Goal: Task Accomplishment & Management: Manage account settings

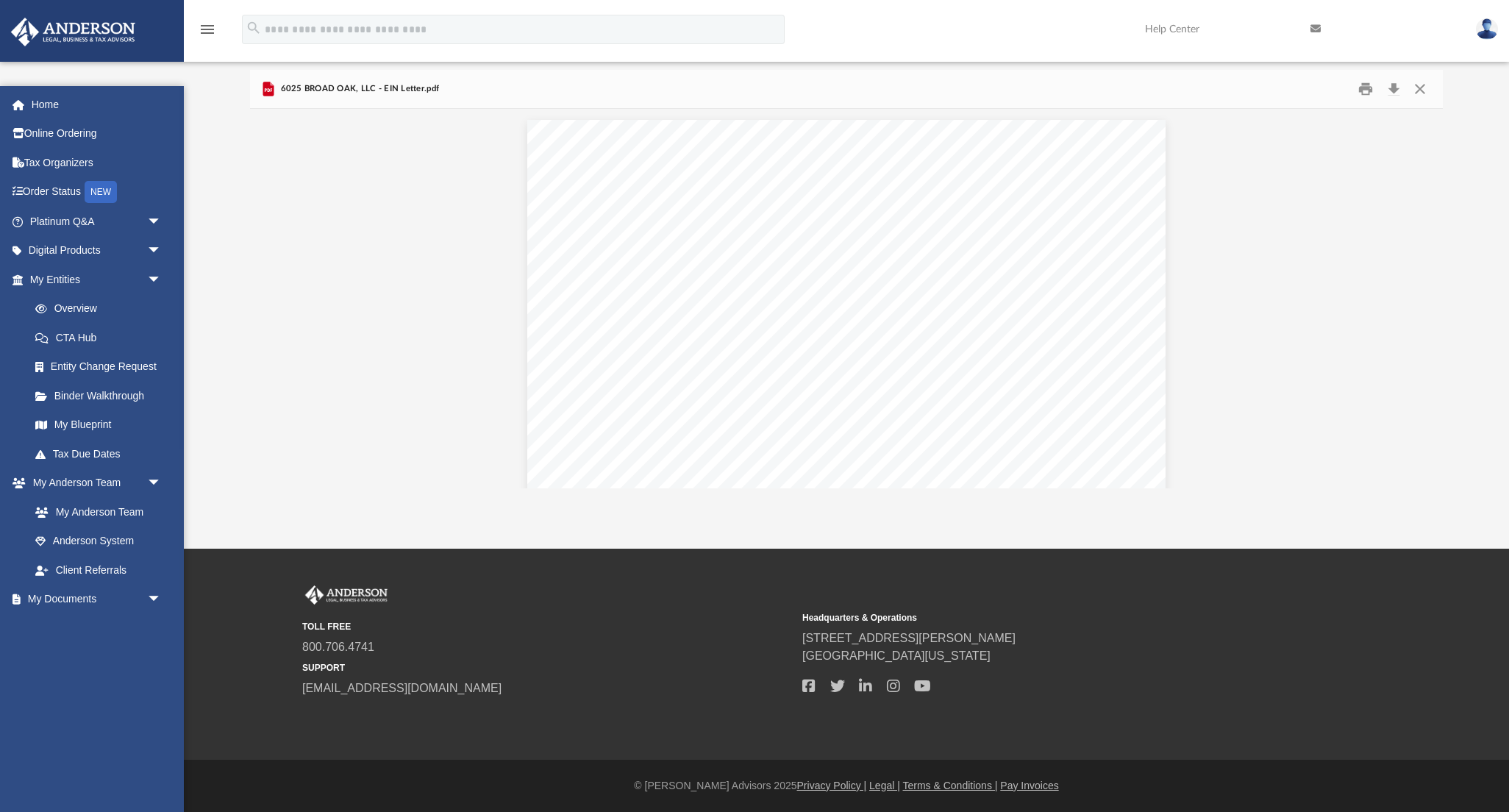
scroll to position [986, 0]
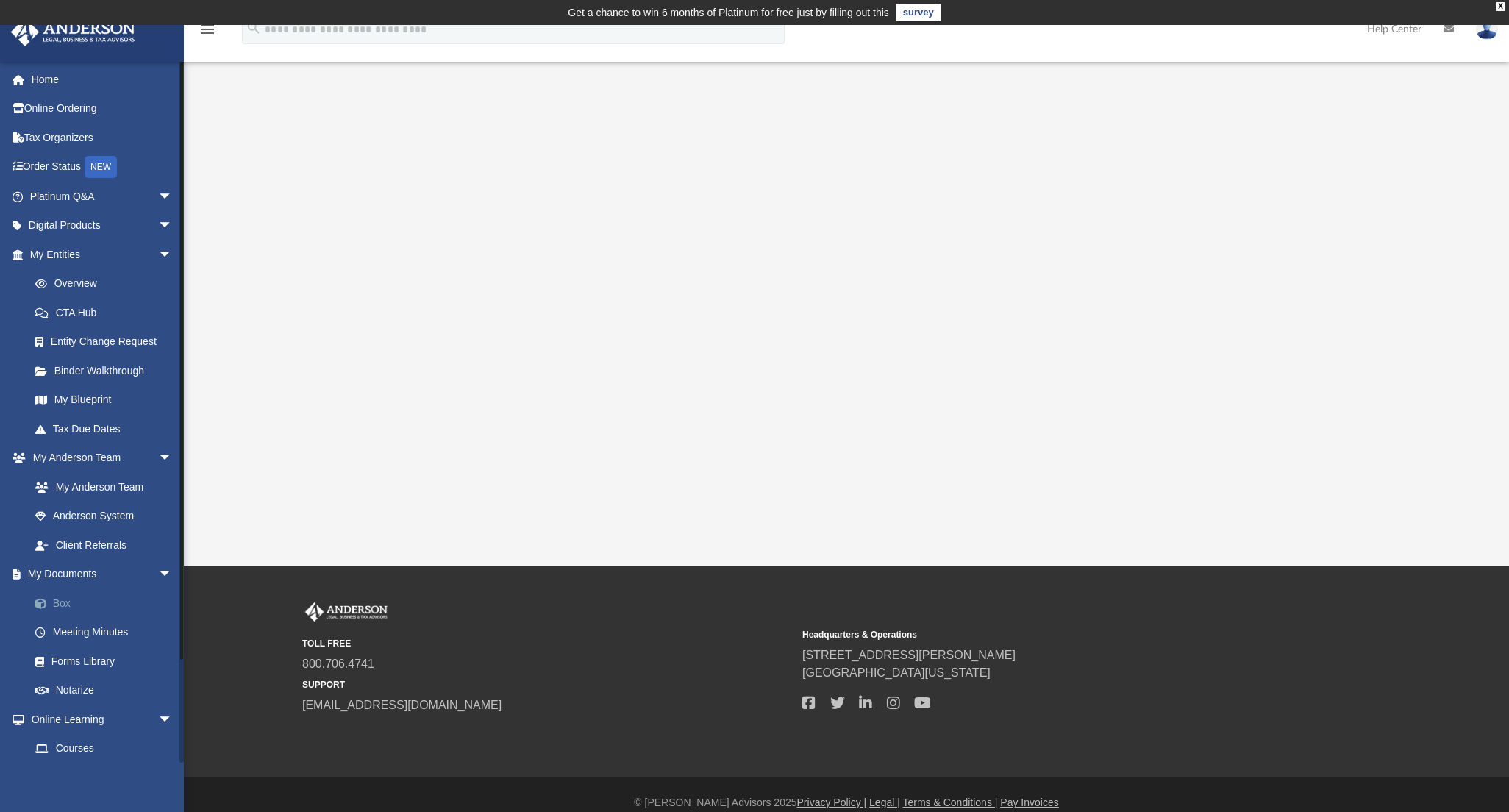
click at [64, 598] on link "Box" at bounding box center [108, 602] width 174 height 29
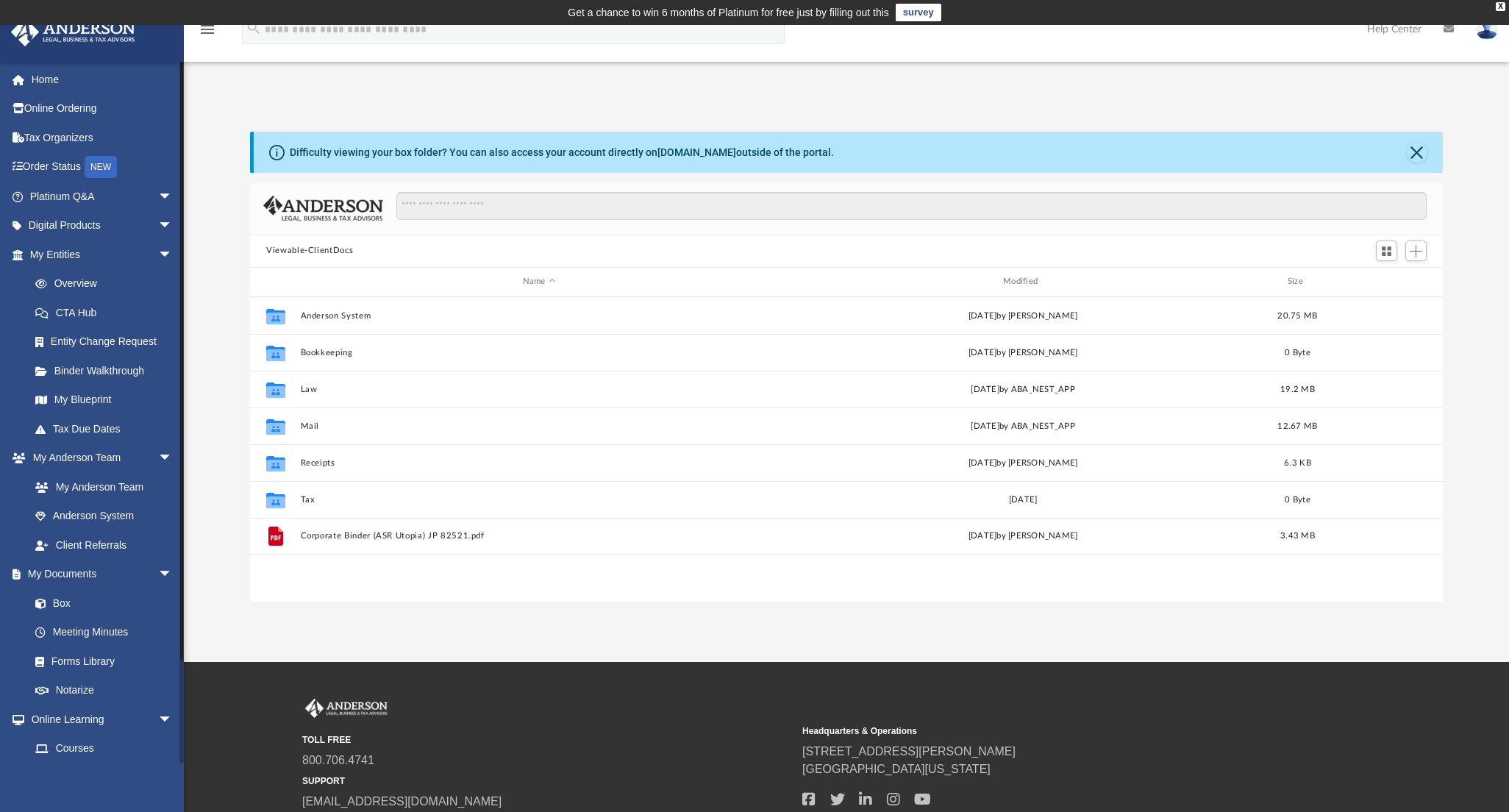
scroll to position [323, 1182]
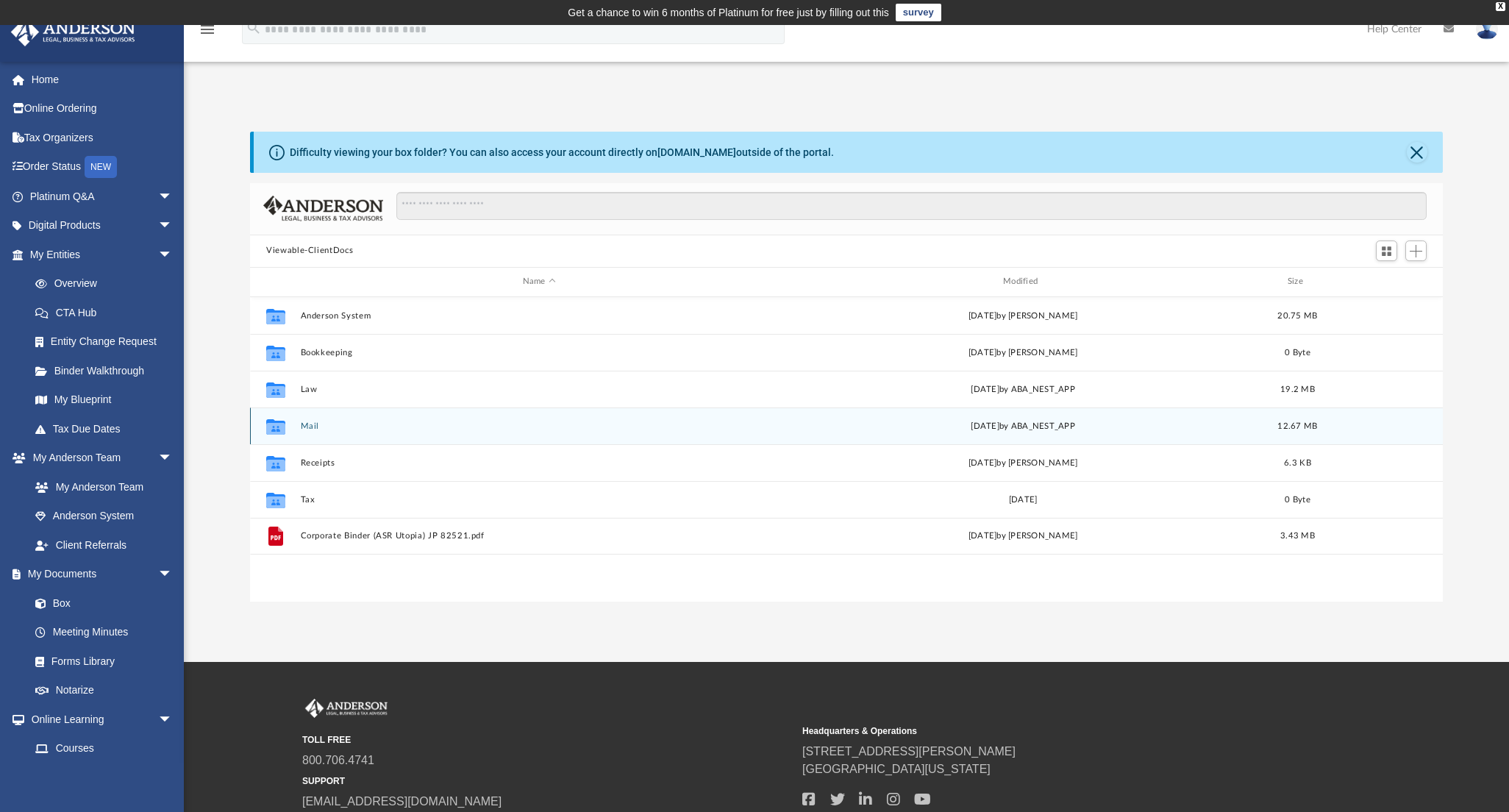
click at [314, 422] on button "Mail" at bounding box center [540, 426] width 478 height 10
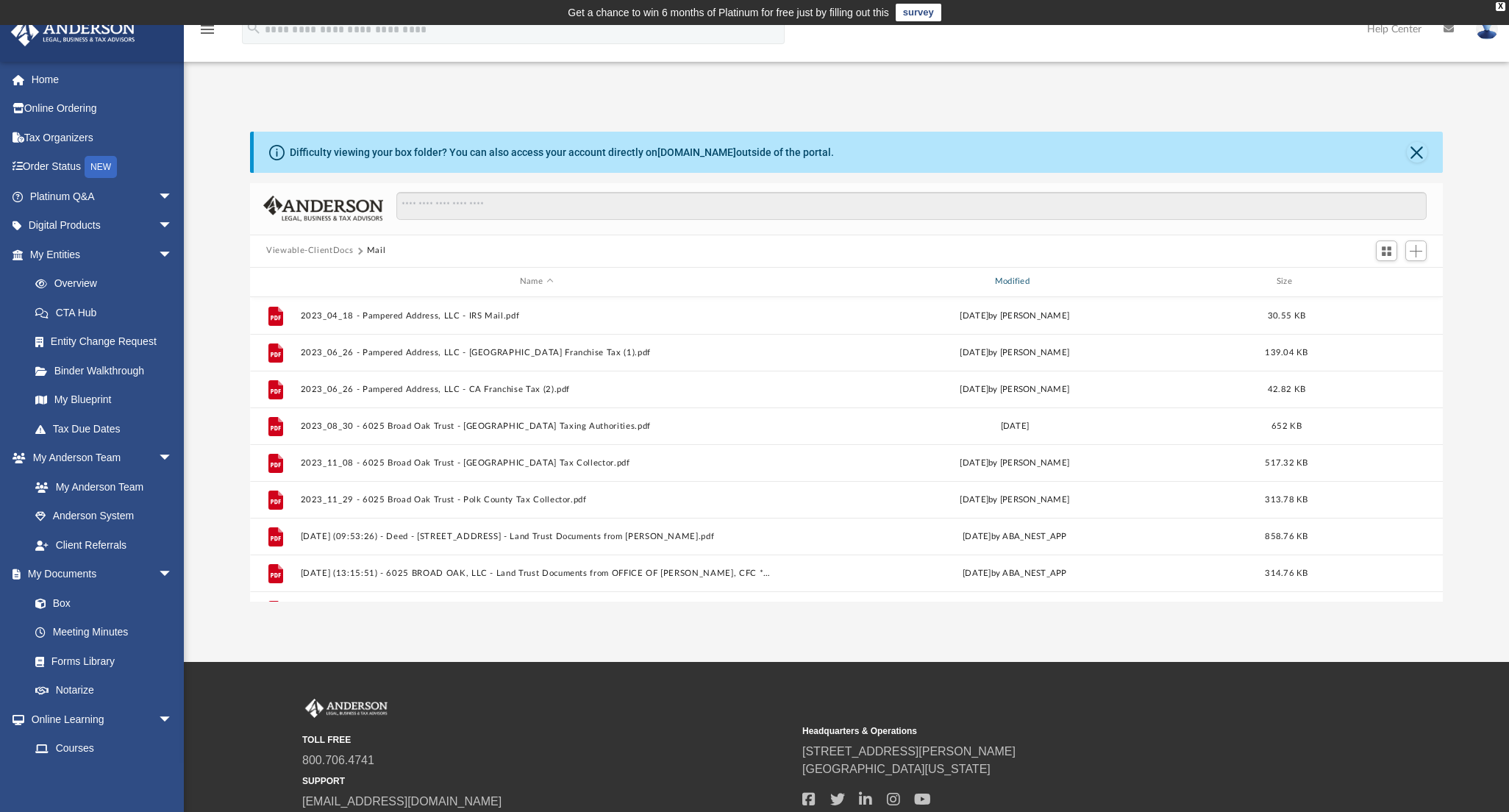
click at [1056, 277] on div "Modified" at bounding box center [1014, 281] width 472 height 13
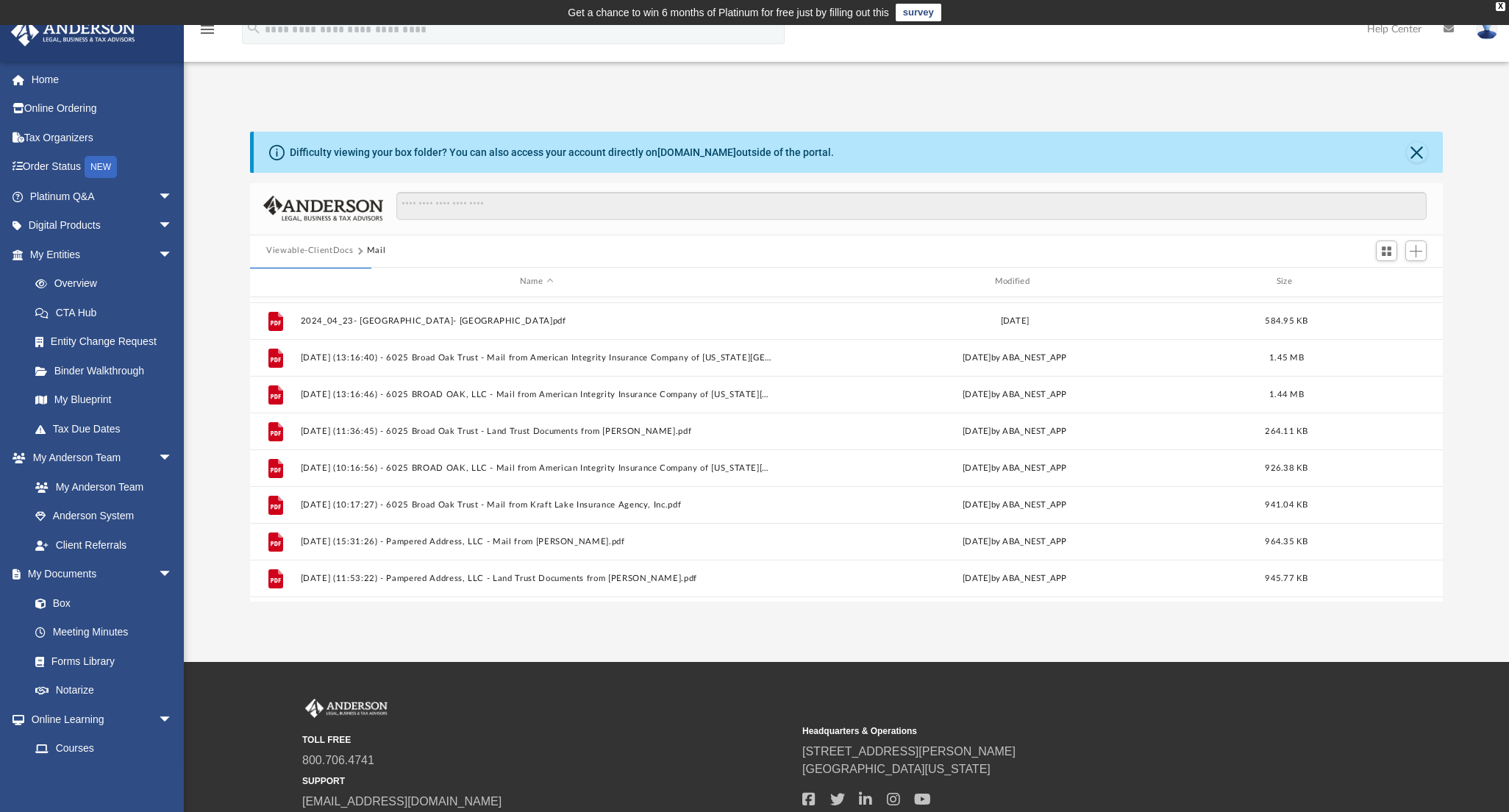
scroll to position [430, 0]
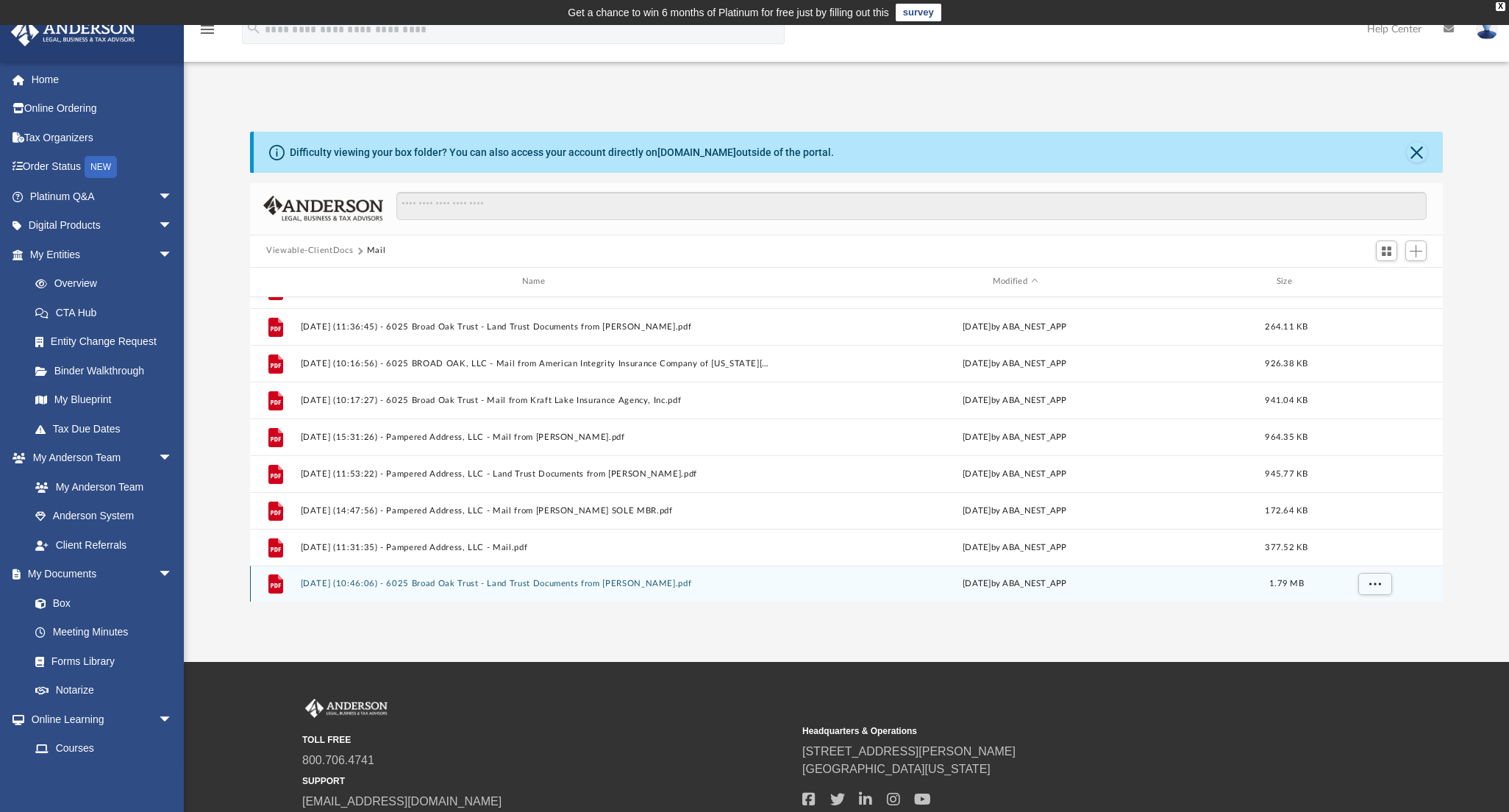
click at [528, 584] on button "2025.08.28 (10:46:06) - 6025 Broad Oak Trust - Land Trust Documents from Neil C…" at bounding box center [537, 583] width 472 height 10
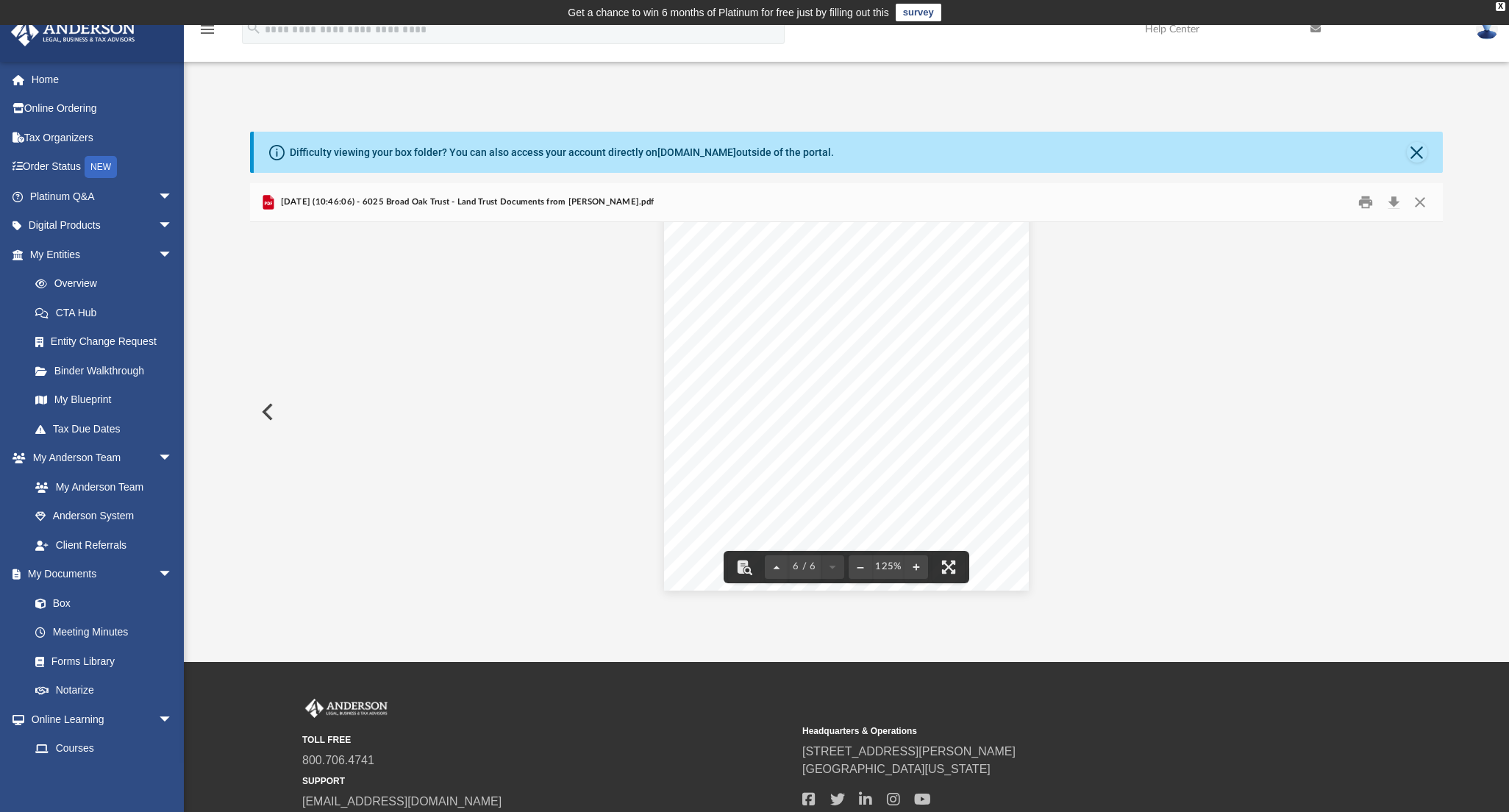
scroll to position [113, 0]
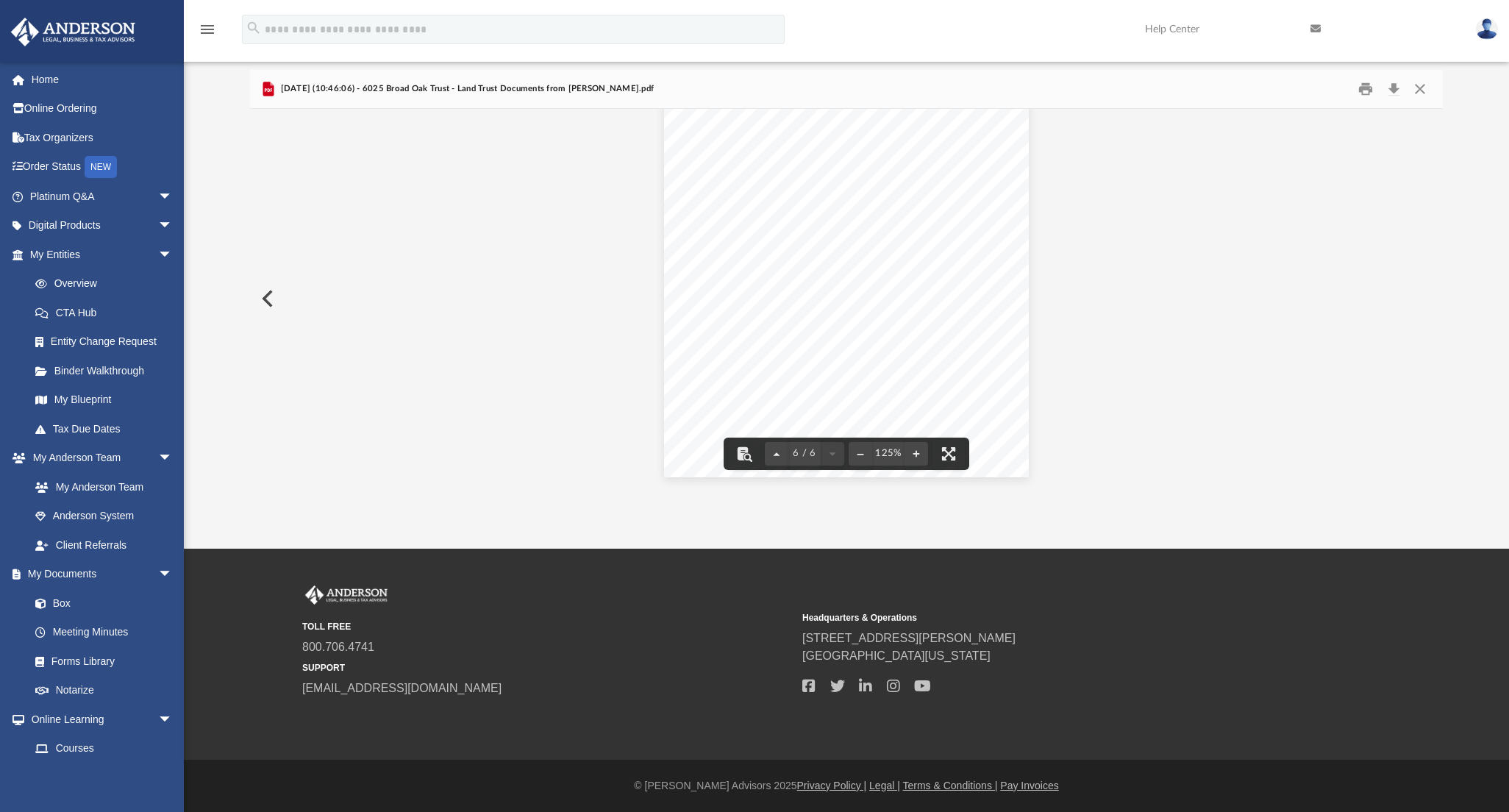
click at [268, 301] on button "Preview" at bounding box center [266, 298] width 32 height 41
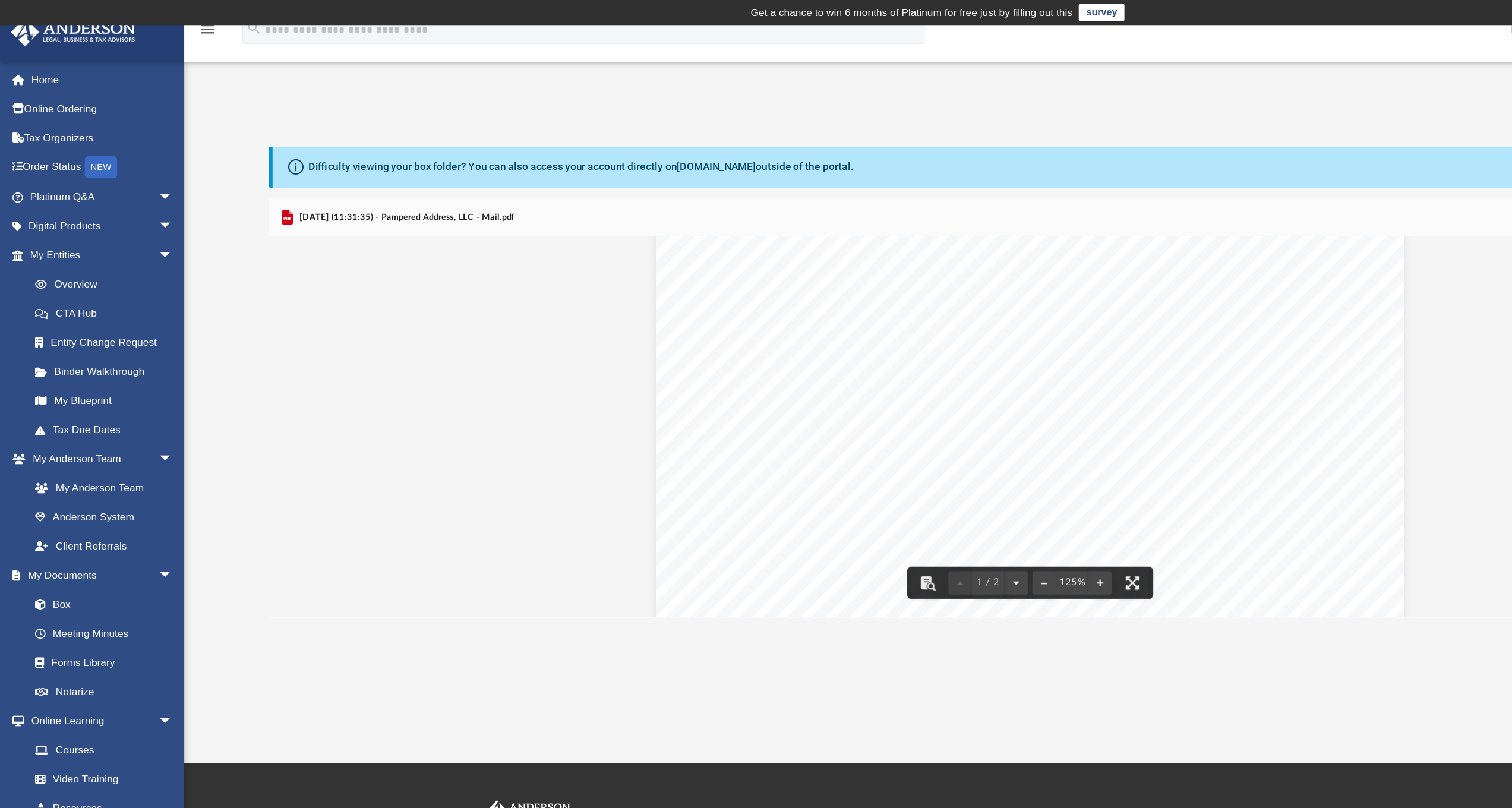
scroll to position [0, 0]
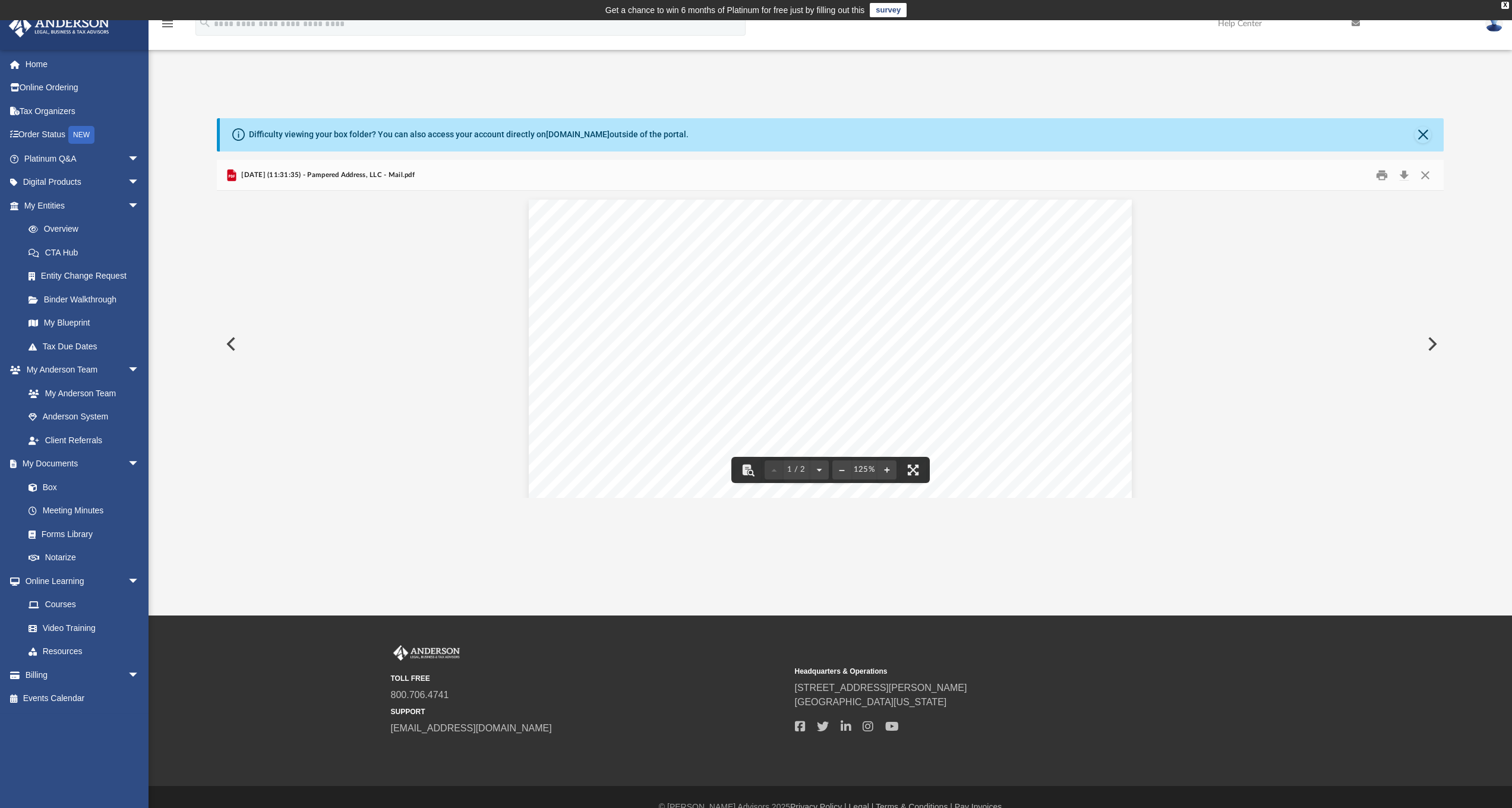
click at [229, 342] on button "Preview" at bounding box center [230, 344] width 26 height 33
click at [227, 345] on button "Preview" at bounding box center [230, 344] width 26 height 33
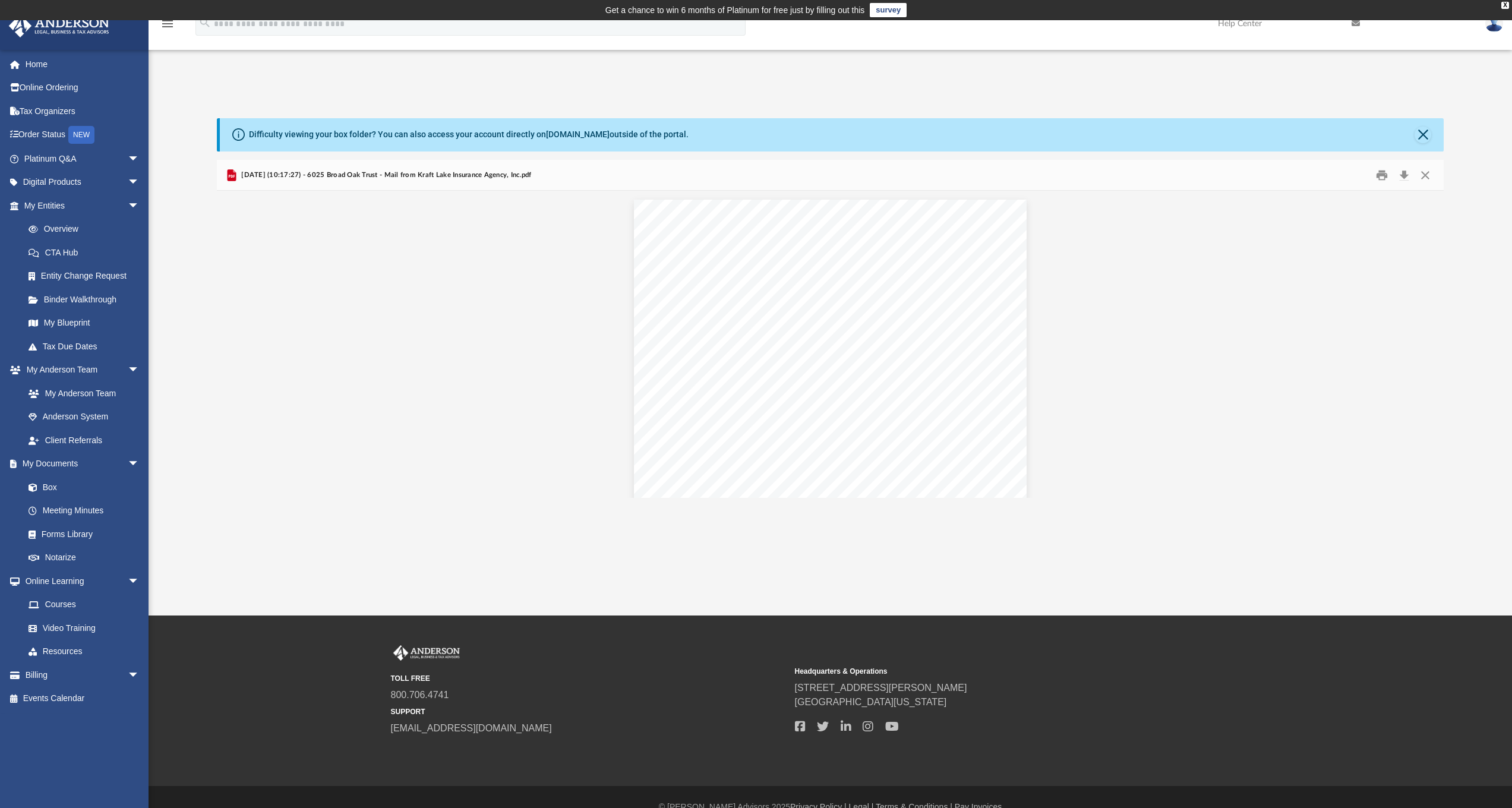
scroll to position [261, 1218]
